Goal: Task Accomplishment & Management: Manage account settings

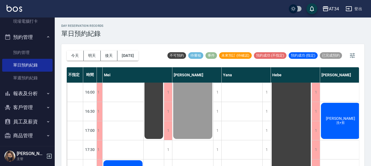
scroll to position [191, 291]
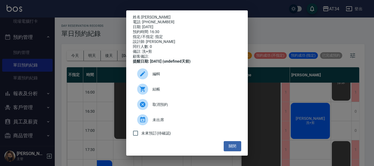
click at [163, 91] on span "結帳" at bounding box center [194, 89] width 84 height 6
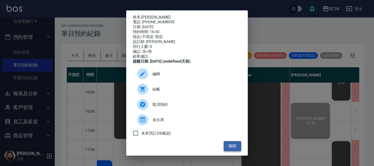
click at [233, 149] on button "關閉" at bounding box center [232, 146] width 18 height 10
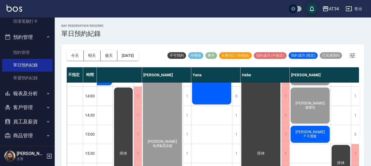
scroll to position [109, 291]
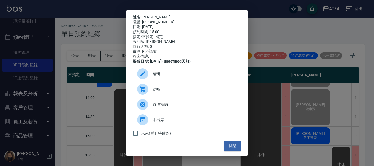
click at [159, 92] on span "結帳" at bounding box center [194, 89] width 84 height 6
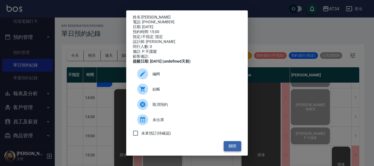
click at [225, 150] on button "關閉" at bounding box center [232, 146] width 18 height 10
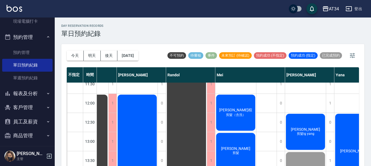
scroll to position [27, 160]
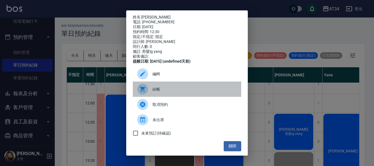
click at [208, 88] on div "結帳" at bounding box center [187, 89] width 108 height 15
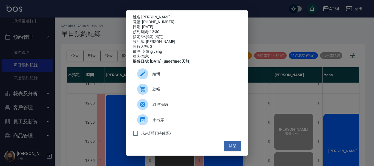
drag, startPoint x: 109, startPoint y: 46, endPoint x: 92, endPoint y: 50, distance: 17.1
click at [109, 46] on div "姓名: 楊佳萍 電話: 0987130368 日期: 2025/08/11 預約時間: 12:30 指定/不指定: 指定 設計師: Emily 同行人數: 0…" at bounding box center [187, 83] width 374 height 166
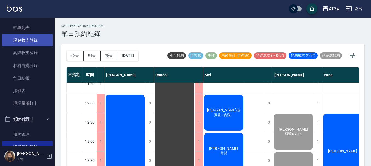
scroll to position [0, 0]
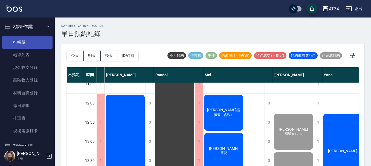
click at [30, 43] on link "打帳單" at bounding box center [27, 42] width 50 height 13
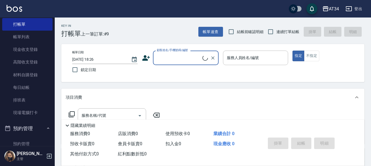
scroll to position [27, 0]
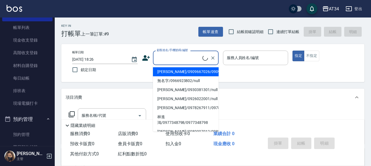
click at [178, 63] on input "顧客姓名/手機號碼/編號" at bounding box center [178, 58] width 47 height 10
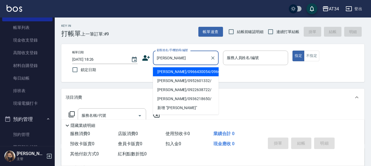
click at [182, 76] on li "林春日/0966430054/0966430054" at bounding box center [186, 71] width 66 height 9
type input "林春日/0966430054/0966430054"
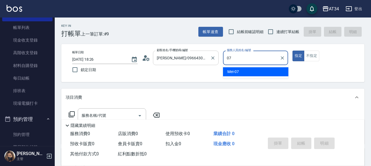
type input "Mei-07"
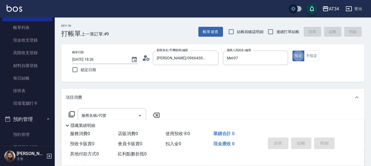
type button "true"
click at [115, 114] on input "服務名稱/代號" at bounding box center [107, 116] width 55 height 10
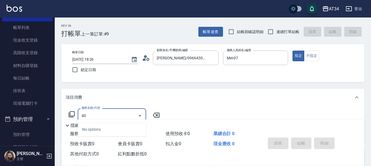
type input "401"
type input "20"
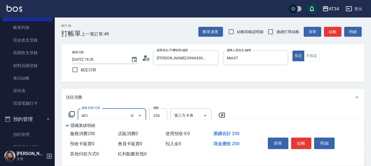
type input "剪髮(401)"
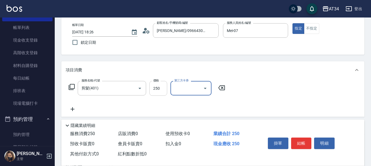
click at [161, 92] on input "250" at bounding box center [158, 88] width 18 height 15
type input "0"
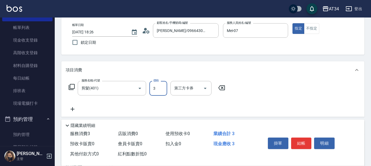
type input "30"
type input "300"
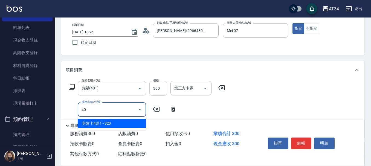
type input "401"
type input "50"
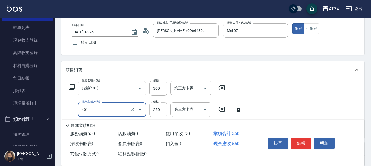
type input "剪髮(401)"
click at [160, 110] on input "250" at bounding box center [158, 109] width 18 height 15
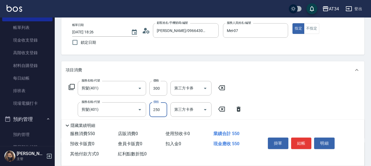
type input "30"
type input "60"
type input "3003"
type input "330"
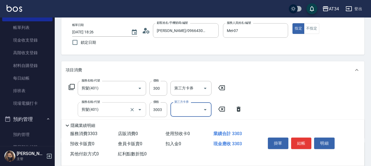
click at [99, 105] on input "剪髮(401)" at bounding box center [104, 110] width 48 height 10
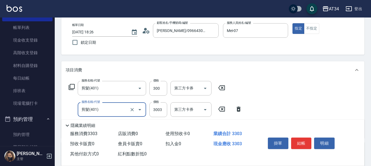
click at [95, 120] on div "隱藏業績明細" at bounding box center [212, 124] width 303 height 9
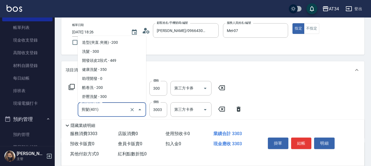
click at [103, 110] on input "剪髮(401)" at bounding box center [104, 110] width 48 height 10
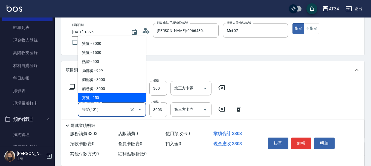
click at [103, 110] on input "剪髮(401)" at bounding box center [104, 110] width 48 height 10
type input "0"
type input "30"
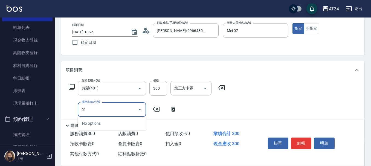
type input "0"
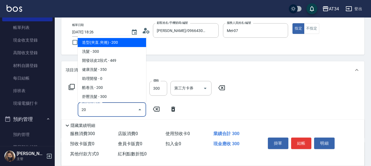
type input "201"
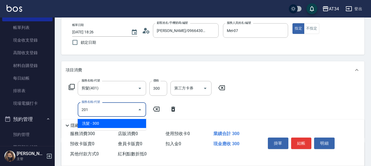
type input "60"
type input "洗髮(201)"
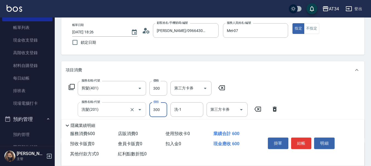
type input "30"
type input "60"
type input "300"
type input "2"
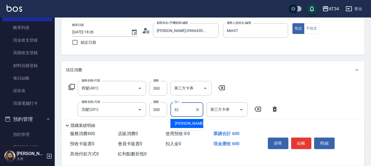
type input "阿源-32"
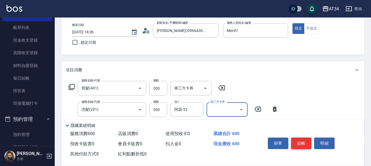
click at [301, 141] on button "結帳" at bounding box center [301, 143] width 21 height 11
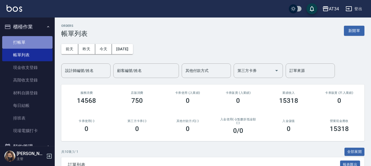
click at [30, 46] on link "打帳單" at bounding box center [27, 42] width 50 height 13
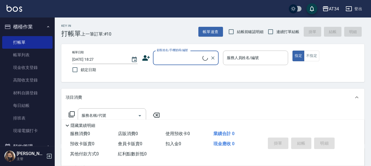
click at [175, 60] on input "顧客姓名/手機號碼/編號" at bounding box center [178, 58] width 47 height 10
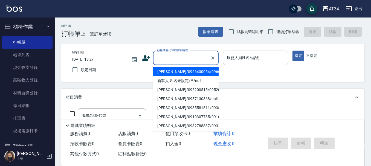
type input "ㄕ"
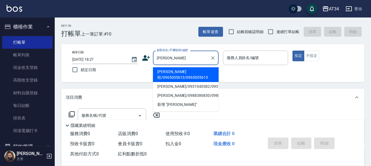
click at [162, 76] on li "吳建楦/0965005613/0965005613" at bounding box center [186, 74] width 66 height 15
type input "吳建楦/0965005613/0965005613"
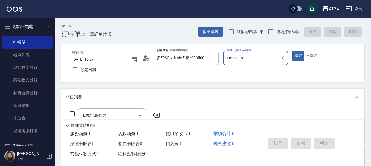
click at [242, 59] on input "Emma-08" at bounding box center [251, 58] width 52 height 10
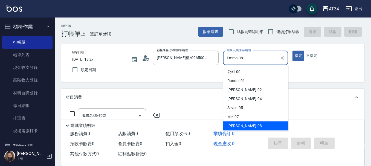
click at [242, 59] on input "Emma-08" at bounding box center [251, 58] width 52 height 10
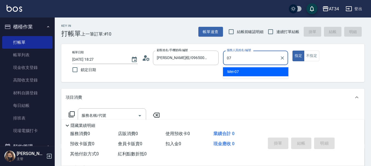
type input "Mei-07"
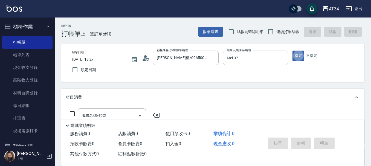
type button "true"
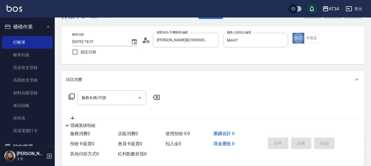
scroll to position [27, 0]
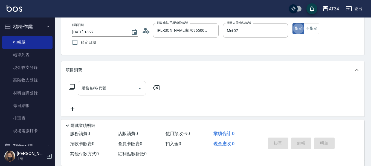
click at [117, 85] on input "服務名稱/代號" at bounding box center [107, 88] width 55 height 10
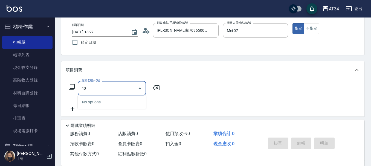
type input "401"
type input "20"
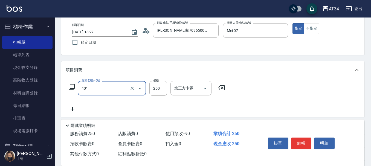
type input "剪髮(401)"
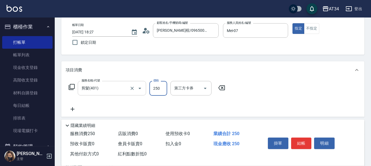
type input "0"
type input "30"
type input "300"
click at [303, 139] on button "結帳" at bounding box center [301, 143] width 21 height 11
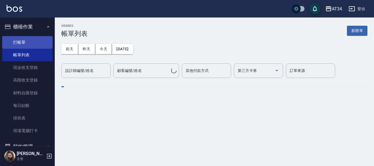
click at [38, 39] on link "打帳單" at bounding box center [27, 42] width 50 height 13
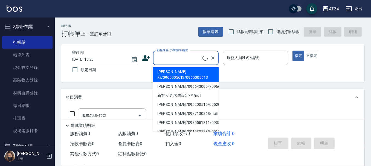
click at [170, 61] on input "顧客姓名/手機號碼/編號" at bounding box center [178, 58] width 47 height 10
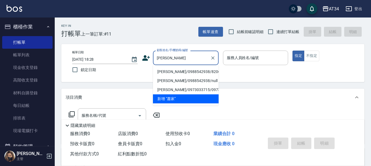
click at [206, 72] on li "蕭家任/0988542938/820610" at bounding box center [186, 71] width 66 height 9
type input "蕭家任/0988542938/820610"
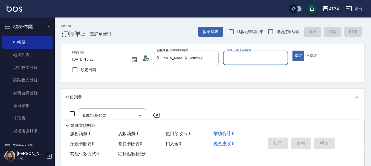
type input "Mei-07"
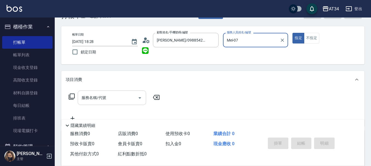
scroll to position [27, 0]
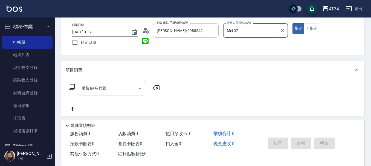
click at [115, 92] on input "服務名稱/代號" at bounding box center [107, 88] width 55 height 10
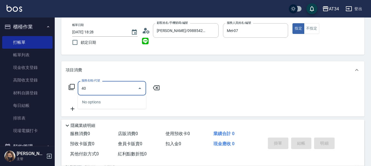
type input "401"
type input "20"
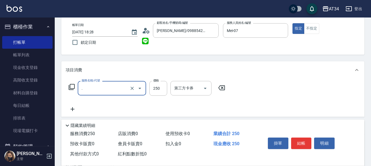
type input "造型(夾直.夾捲)(200)"
type input "20"
type input "造型(夾直.夾捲)(200)"
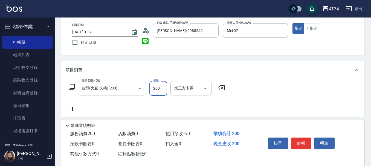
type input "0"
type input "30"
type input "300"
click at [115, 85] on input "造型(夾直.夾捲)(200)" at bounding box center [104, 88] width 48 height 10
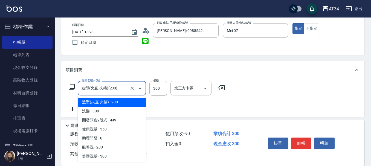
click at [115, 85] on input "造型(夾直.夾捲)(200)" at bounding box center [104, 88] width 48 height 10
click at [116, 85] on input "造型(夾直.夾捲)(200)" at bounding box center [104, 88] width 48 height 10
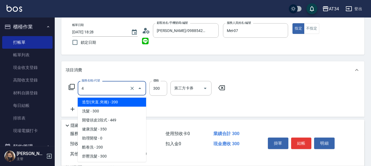
type input "40"
type input "0"
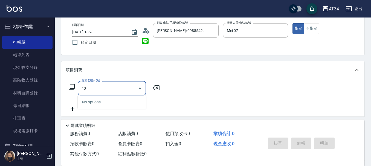
click at [116, 85] on input "40" at bounding box center [107, 88] width 55 height 10
type input "401"
type input "20"
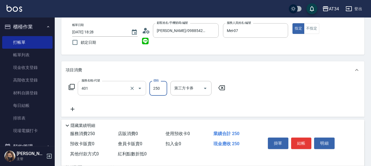
type input "剪髮(401)"
type input "0"
type input "30"
type input "300"
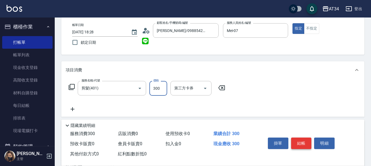
click at [302, 139] on button "結帳" at bounding box center [301, 143] width 21 height 11
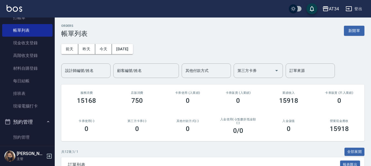
scroll to position [55, 0]
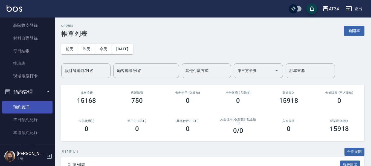
click at [29, 105] on link "預約管理" at bounding box center [27, 107] width 50 height 13
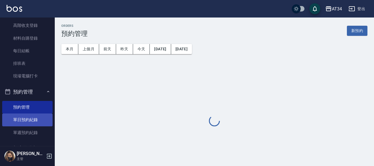
click at [30, 119] on link "單日預約紀錄" at bounding box center [27, 120] width 50 height 13
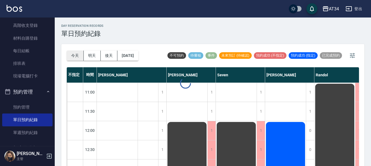
click at [72, 59] on button "今天" at bounding box center [75, 56] width 17 height 10
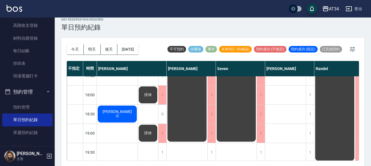
scroll to position [284, 0]
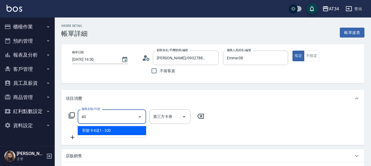
type input "401"
type input "20"
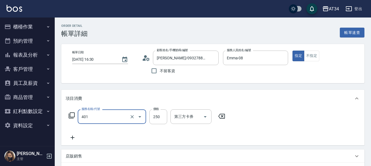
type input "剪髮(401)"
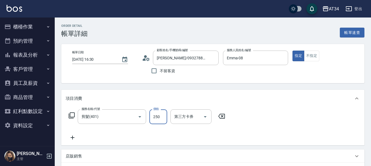
type input "0"
type input "50"
type input "500"
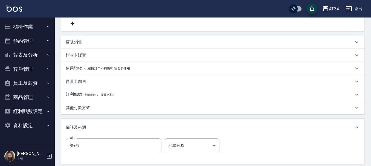
scroll to position [171, 0]
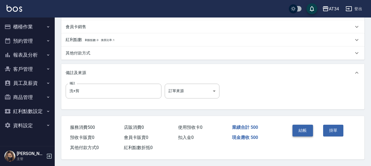
click at [300, 127] on button "結帳" at bounding box center [302, 130] width 21 height 11
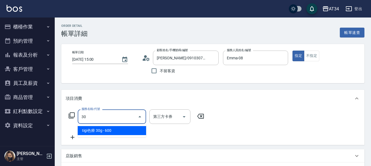
type input "300"
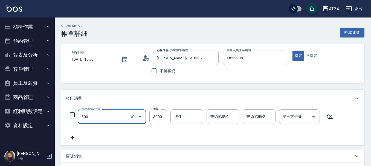
type input "燙髮(300)"
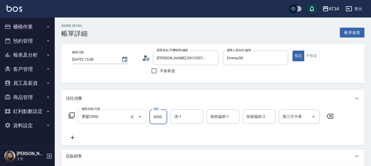
type input "0"
type input "23"
type input "20"
type input "230"
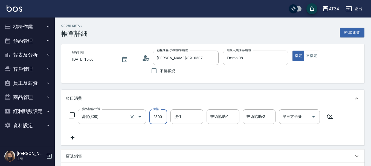
type input "2300"
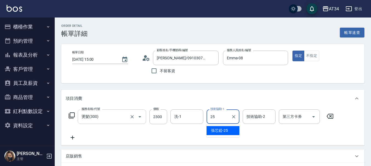
type input "張芯婭-25"
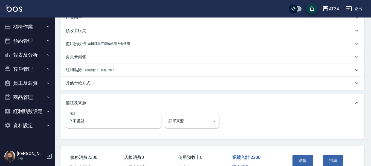
scroll to position [164, 0]
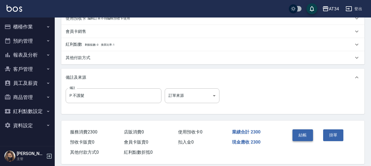
click at [301, 132] on button "結帳" at bounding box center [302, 134] width 21 height 11
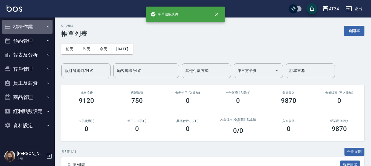
click at [38, 27] on button "櫃檯作業" at bounding box center [27, 27] width 50 height 14
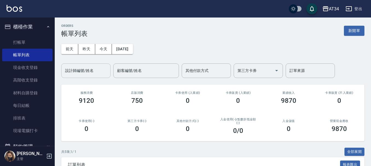
click at [78, 70] on input "設計師編號/姓名" at bounding box center [86, 71] width 44 height 10
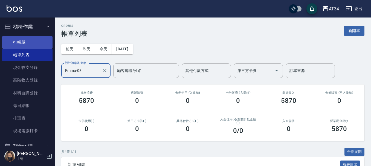
type input "Emma-08"
click at [27, 43] on link "打帳單" at bounding box center [27, 42] width 50 height 13
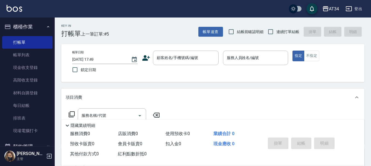
click at [145, 61] on icon at bounding box center [146, 58] width 8 height 8
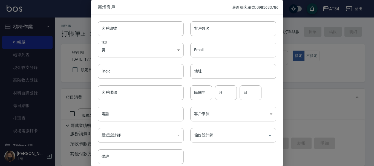
click at [304, 90] on div at bounding box center [187, 83] width 374 height 166
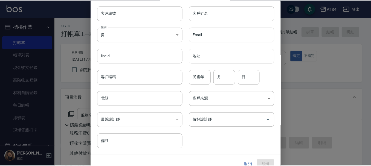
scroll to position [24, 0]
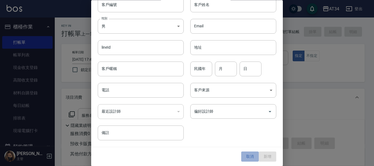
click at [248, 159] on button "取消" at bounding box center [250, 157] width 18 height 10
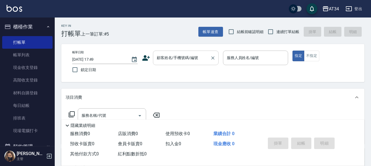
click at [199, 63] on div "顧客姓名/手機號碼/編號" at bounding box center [186, 58] width 66 height 14
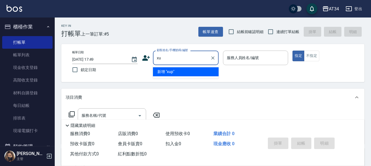
type input "x"
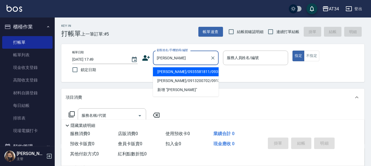
click at [187, 76] on li "[PERSON_NAME]/0935581811/0935581811" at bounding box center [186, 71] width 66 height 9
type input "[PERSON_NAME]/0935581811/0935581811"
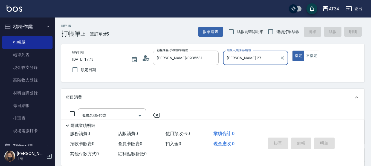
type input "annie-27"
click at [140, 115] on icon "Open" at bounding box center [139, 115] width 3 height 1
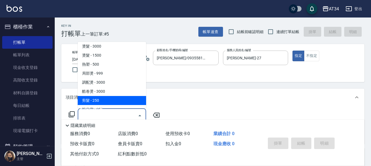
scroll to position [55, 0]
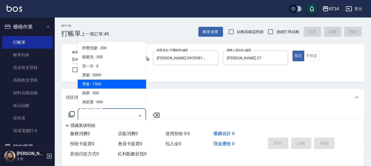
click at [111, 85] on span "燙髮 - 1500" at bounding box center [112, 84] width 68 height 9
type input "燙髮(301)"
type input "150"
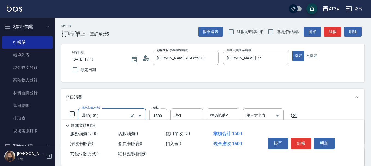
click at [162, 114] on input "1500" at bounding box center [158, 115] width 18 height 15
type input "3"
type input "0"
type input "309"
type input "30"
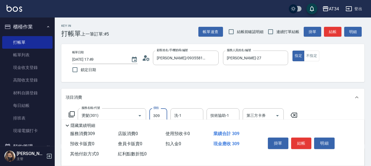
type input "3099"
type input "300"
type input "3099"
click at [307, 141] on button "結帳" at bounding box center [301, 143] width 21 height 11
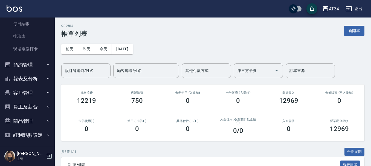
scroll to position [82, 0]
click at [31, 62] on button "預約管理" at bounding box center [27, 64] width 50 height 14
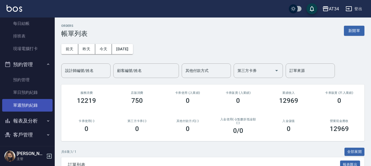
scroll to position [109, 0]
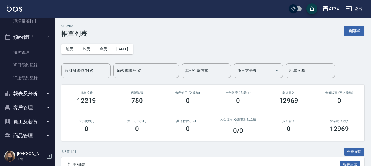
click at [26, 93] on button "報表及分析" at bounding box center [27, 93] width 50 height 14
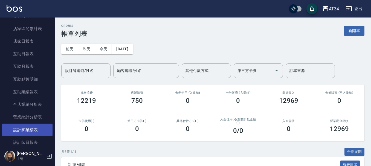
scroll to position [219, 0]
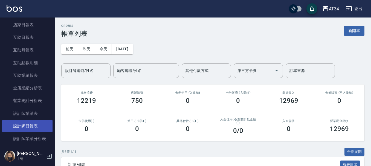
click at [26, 125] on link "設計師日報表" at bounding box center [27, 126] width 50 height 13
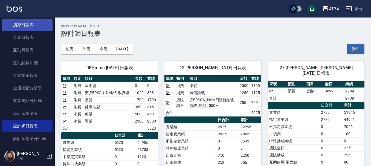
click at [18, 24] on link "店家日報表" at bounding box center [27, 25] width 50 height 13
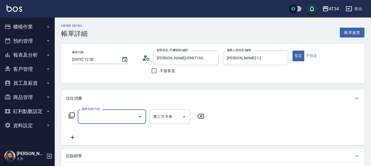
click at [106, 115] on input "服務名稱/代號" at bounding box center [107, 117] width 55 height 10
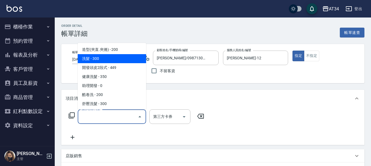
click at [116, 60] on span "洗髮 - 300" at bounding box center [112, 58] width 68 height 9
type input "洗髮(201)"
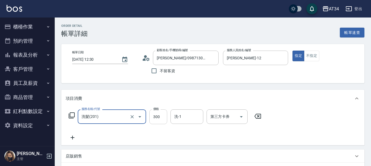
click at [156, 120] on input "300" at bounding box center [158, 116] width 18 height 15
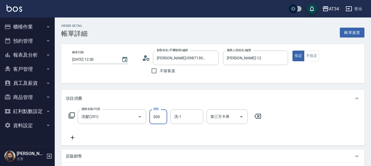
type input "0"
type input "35"
type input "30"
type input "350"
click at [64, 140] on div "服務名稱/代號 洗髮(201) 服務名稱/代號 價格 350 價格 洗-1 洗-1 第三方卡券 第三方卡券" at bounding box center [212, 126] width 303 height 38
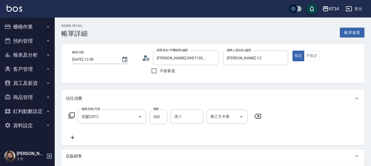
click at [78, 137] on icon at bounding box center [73, 137] width 14 height 7
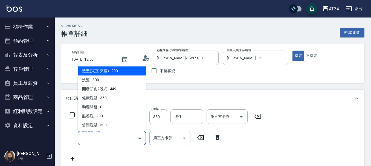
click at [105, 139] on input "服務名稱/代號" at bounding box center [107, 138] width 55 height 10
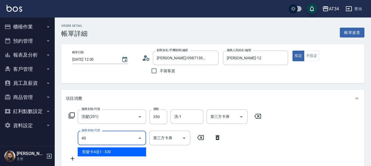
type input "401"
type input "60"
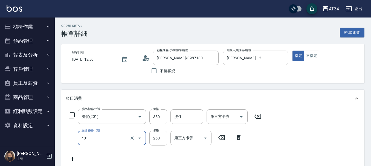
type input "剪髮(401)"
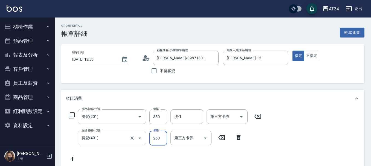
type input "30"
type input "60"
type input "300"
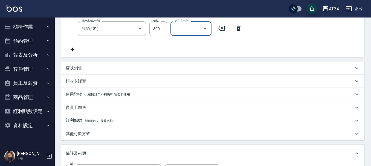
scroll to position [164, 0]
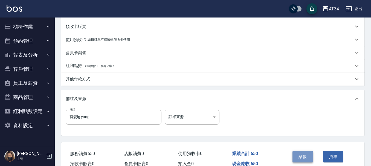
click at [301, 153] on button "結帳" at bounding box center [302, 156] width 21 height 11
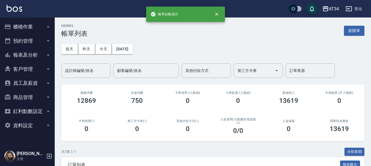
click at [31, 31] on button "櫃檯作業" at bounding box center [27, 27] width 50 height 14
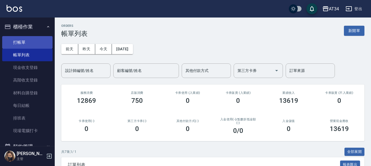
click at [31, 40] on link "打帳單" at bounding box center [27, 42] width 50 height 13
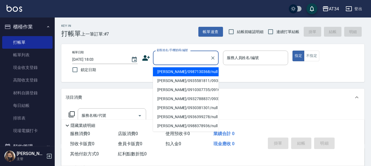
click at [182, 58] on input "顧客姓名/手機號碼/編號" at bounding box center [181, 58] width 53 height 10
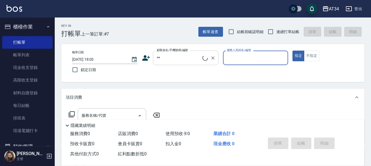
type input "新客人 姓名未設定/**/null"
click at [292, 51] on button "指定" at bounding box center [298, 56] width 12 height 11
type button "true"
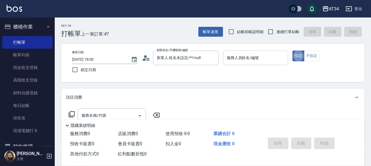
click at [261, 63] on div "服務人員姓名/編號" at bounding box center [255, 58] width 65 height 14
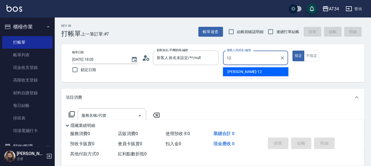
type input "[PERSON_NAME]-12"
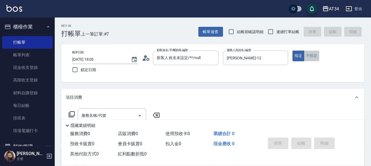
click at [312, 56] on button "不指定" at bounding box center [311, 56] width 15 height 11
click at [102, 113] on div "服務名稱/代號 服務名稱/代號" at bounding box center [112, 115] width 68 height 14
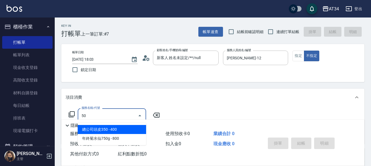
type input "5"
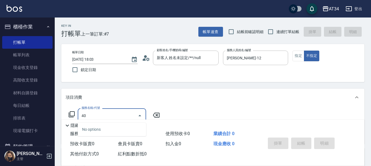
type input "401"
type input "20"
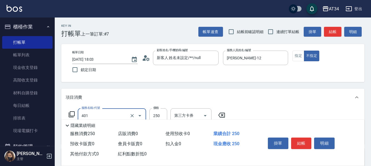
type input "剪髮(401)"
type input "0"
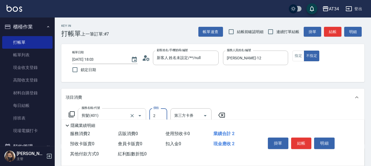
type input "29"
type input "20"
type input "299"
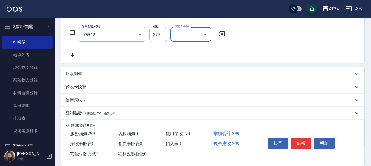
scroll to position [55, 0]
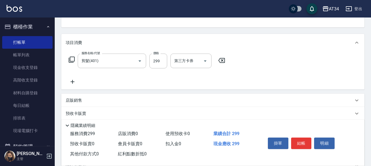
click at [74, 81] on icon at bounding box center [73, 81] width 14 height 7
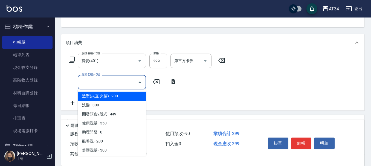
click at [98, 83] on input "服務名稱/代號" at bounding box center [107, 82] width 55 height 10
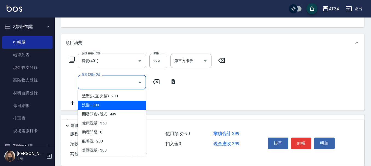
click at [101, 102] on span "洗髮 - 300" at bounding box center [112, 105] width 68 height 9
type input "50"
type input "洗髮(201)"
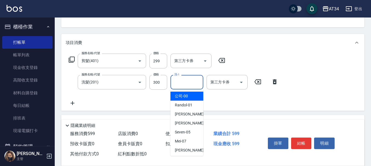
click at [189, 83] on input "洗-1" at bounding box center [187, 82] width 28 height 10
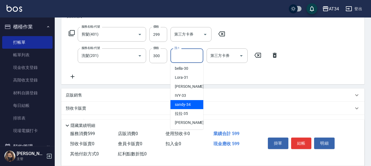
scroll to position [82, 0]
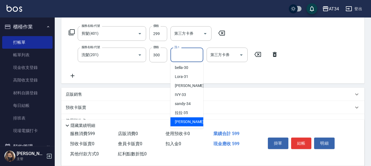
click at [181, 122] on span "[PERSON_NAME] -36" at bounding box center [192, 122] width 34 height 6
type input "[PERSON_NAME]-36"
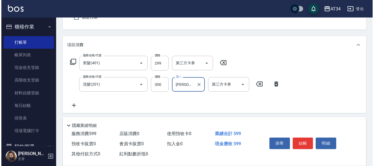
scroll to position [0, 0]
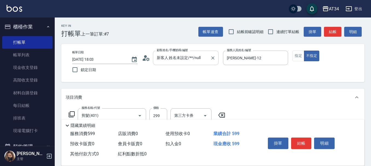
click at [168, 54] on input "新客人 姓名未設定/**/null" at bounding box center [181, 58] width 53 height 10
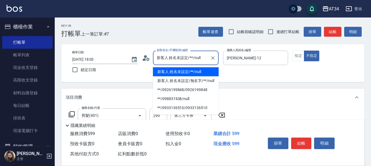
click at [152, 59] on div "顧客姓名/手機號碼/編號 新客人 姓名未設定/**/null 顧客姓名/手機號碼/編號" at bounding box center [180, 58] width 77 height 14
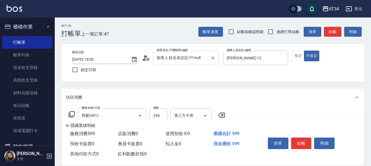
click at [166, 58] on input "新客人 姓名未設定/**/null" at bounding box center [181, 58] width 53 height 10
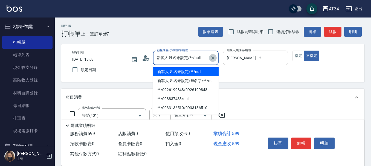
click at [215, 56] on icon "Clear" at bounding box center [212, 57] width 5 height 5
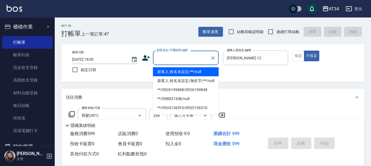
click at [149, 59] on icon at bounding box center [146, 58] width 8 height 8
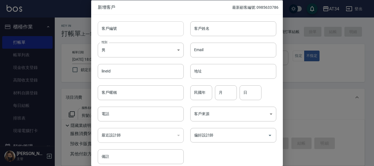
click at [164, 32] on input "客戶編號" at bounding box center [141, 28] width 86 height 15
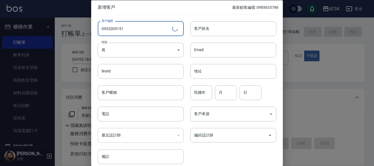
type input "0952005151"
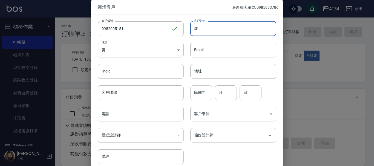
type input "廖"
click at [194, 89] on div "民國年 民國年" at bounding box center [201, 92] width 22 height 15
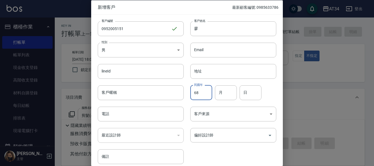
type input "68"
type input "07"
type input "06"
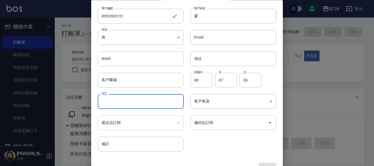
scroll to position [24, 0]
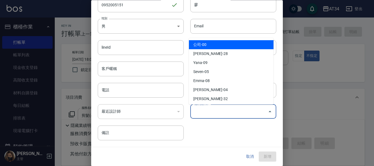
click at [215, 114] on input "偏好設計師" at bounding box center [229, 112] width 73 height 10
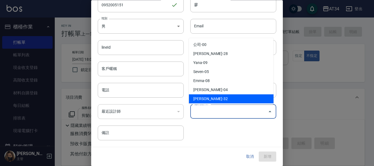
scroll to position [55, 0]
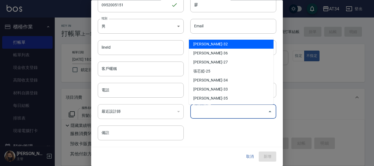
type input "[PERSON_NAME]"
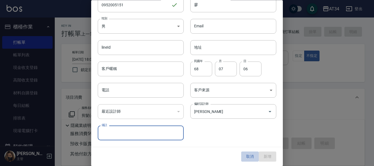
click at [248, 157] on button "取消" at bounding box center [250, 157] width 18 height 10
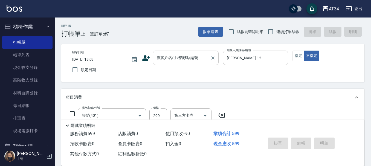
click at [191, 53] on div "顧客姓名/手機號碼/編號 顧客姓名/手機號碼/編號" at bounding box center [186, 58] width 66 height 14
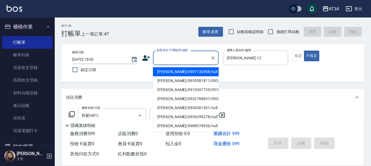
click at [143, 57] on icon at bounding box center [146, 58] width 8 height 8
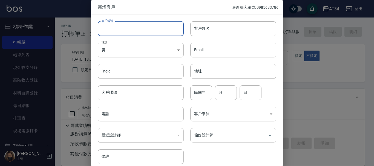
click at [161, 33] on input "客戶編號" at bounding box center [141, 28] width 86 height 15
drag, startPoint x: 78, startPoint y: 25, endPoint x: 48, endPoint y: 22, distance: 29.8
click at [48, 22] on div "新增客戶 最新顧客編號: 0985633786 客戶編號 095200515 ​ 客戶編號 客戶姓名 客戶姓名 性別 男 [DEMOGRAPHIC_DATA]…" at bounding box center [187, 83] width 374 height 166
type input "095200515"
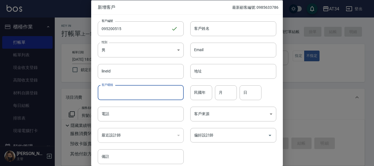
click at [114, 90] on input "客戶暱稱" at bounding box center [141, 92] width 86 height 15
click at [110, 111] on input "電話" at bounding box center [141, 114] width 86 height 15
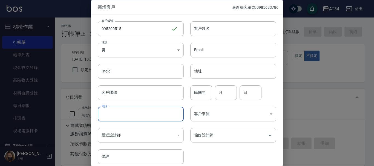
paste input "095200515"
type input "095200515"
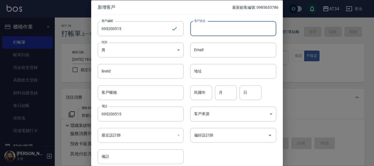
click at [219, 21] on input "客戶姓名" at bounding box center [233, 28] width 86 height 15
type input "廖"
click at [198, 98] on input "民國年" at bounding box center [201, 92] width 22 height 15
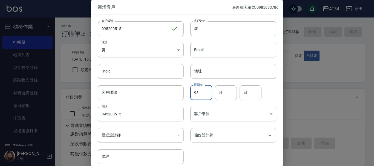
type input "95"
type input "07"
type input "06"
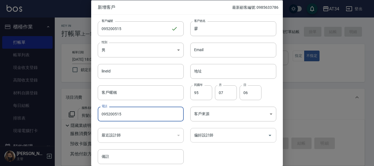
click at [202, 138] on input "偏好設計師" at bounding box center [229, 135] width 73 height 10
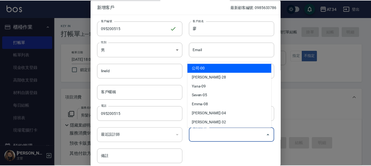
scroll to position [24, 0]
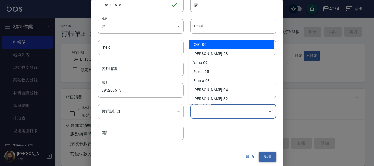
type input "公司"
click at [259, 158] on button "新增" at bounding box center [267, 157] width 18 height 10
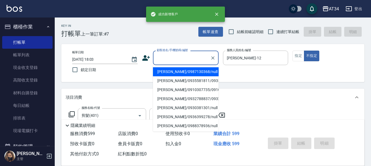
click at [200, 62] on input "顧客姓名/手機號碼/編號" at bounding box center [181, 58] width 53 height 10
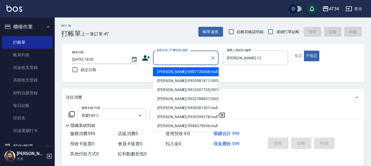
paste input "095200515"
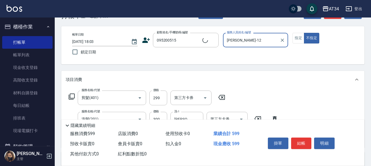
type input "[PERSON_NAME]/095200515/095200515"
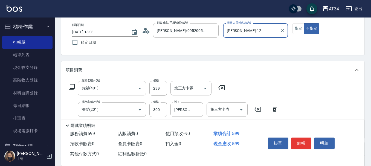
type input "公司-00"
click at [281, 29] on icon "Clear" at bounding box center [282, 30] width 3 height 3
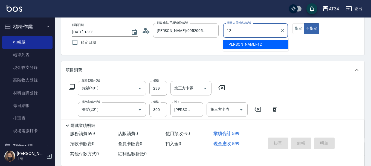
type input "[PERSON_NAME]-12"
type button "false"
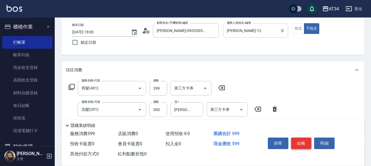
click at [296, 144] on button "結帳" at bounding box center [301, 143] width 21 height 11
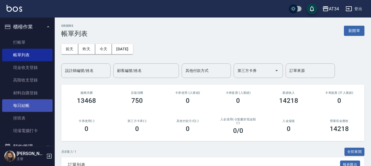
scroll to position [55, 0]
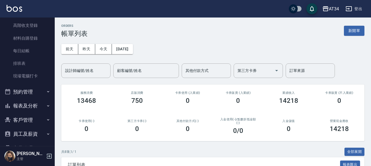
click at [36, 91] on button "預約管理" at bounding box center [27, 92] width 50 height 14
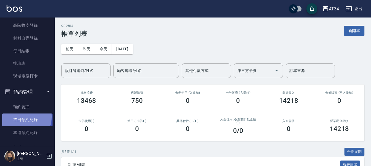
click at [22, 117] on link "單日預約紀錄" at bounding box center [27, 120] width 50 height 13
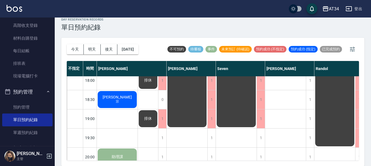
scroll to position [284, 0]
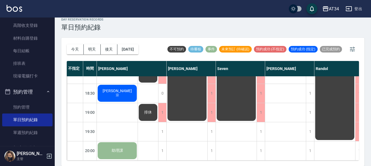
click at [121, 93] on span "助理課" at bounding box center [116, 91] width 31 height 4
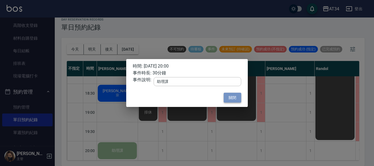
click at [231, 97] on button "關閉" at bounding box center [232, 98] width 18 height 10
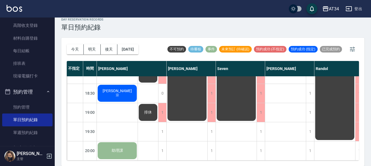
click at [130, 103] on div "助理課" at bounding box center [117, 93] width 41 height 19
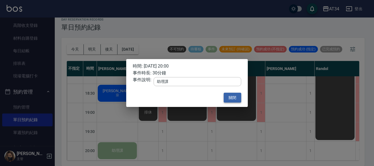
click at [237, 101] on button "關閉" at bounding box center [232, 98] width 18 height 10
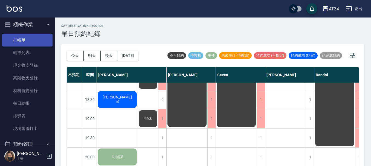
scroll to position [0, 0]
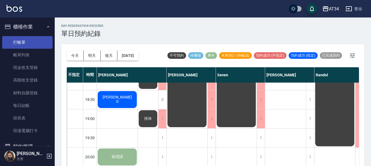
click at [25, 46] on link "打帳單" at bounding box center [27, 42] width 50 height 13
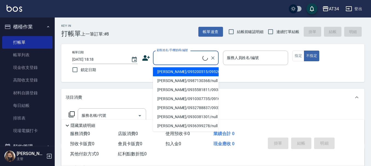
click at [172, 62] on input "顧客姓名/手機號碼/編號" at bounding box center [178, 58] width 47 height 10
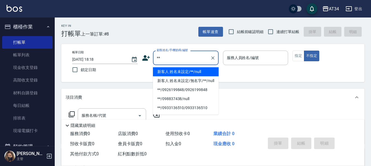
type input "新客人 姓名未設定/**/null"
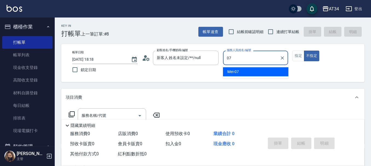
type input "Mei-07"
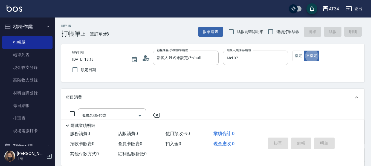
type button "false"
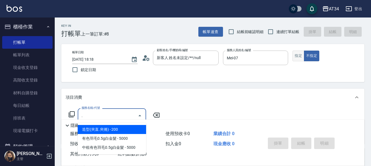
type input "."
click at [299, 56] on button "指定" at bounding box center [298, 56] width 12 height 11
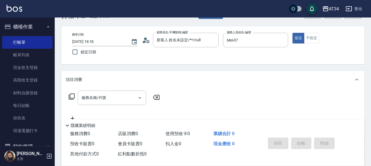
scroll to position [27, 0]
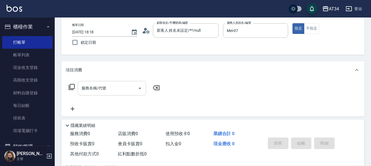
click at [110, 92] on input "服務名稱/代號" at bounding box center [107, 88] width 55 height 10
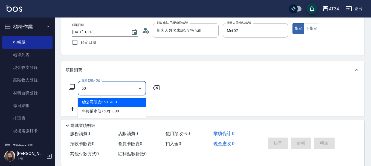
type input "501"
type input "100"
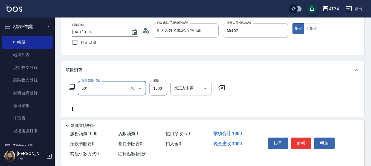
type input "染髮(501)"
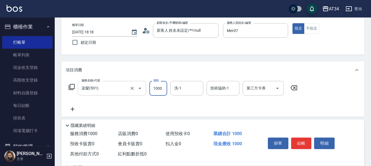
type input "0"
type input "500"
type input "50"
type input "500"
click at [214, 92] on input "技術協助-1" at bounding box center [223, 88] width 28 height 10
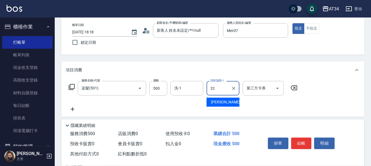
type input "阿源-32"
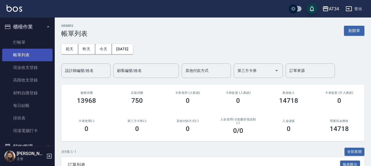
scroll to position [55, 0]
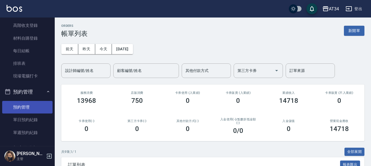
click at [34, 102] on link "預約管理" at bounding box center [27, 107] width 50 height 13
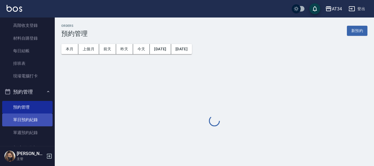
click at [28, 115] on link "單日預約紀錄" at bounding box center [27, 120] width 50 height 13
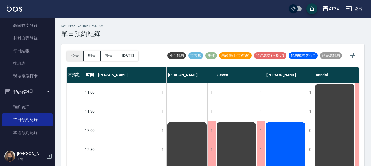
click at [69, 58] on button "今天" at bounding box center [75, 56] width 17 height 10
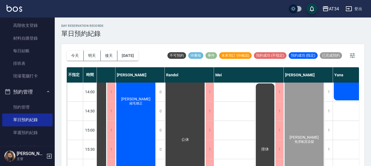
scroll to position [38, 150]
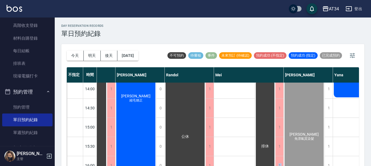
drag, startPoint x: 215, startPoint y: 162, endPoint x: 238, endPoint y: 163, distance: 23.0
click at [238, 163] on div "不指定 時間 [PERSON_NAME] [PERSON_NAME] Seven [PERSON_NAME] [PERSON_NAME] [PERSON_NA…" at bounding box center [213, 117] width 292 height 100
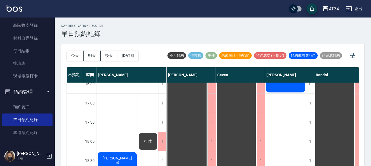
scroll to position [284, 0]
